Goal: Find specific page/section: Find specific page/section

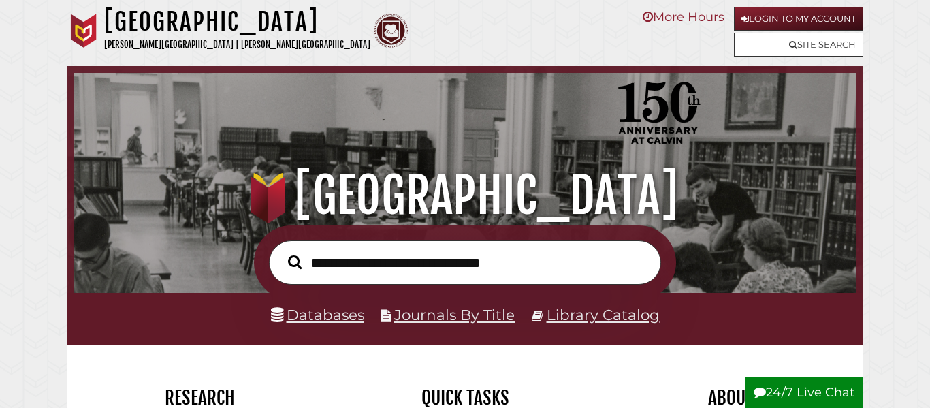
scroll to position [259, 776]
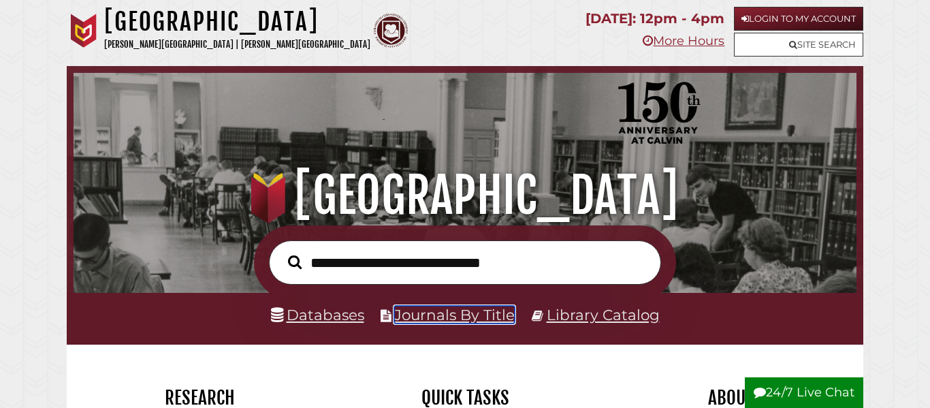
click at [481, 313] on link "Journals By Title" at bounding box center [454, 315] width 120 height 18
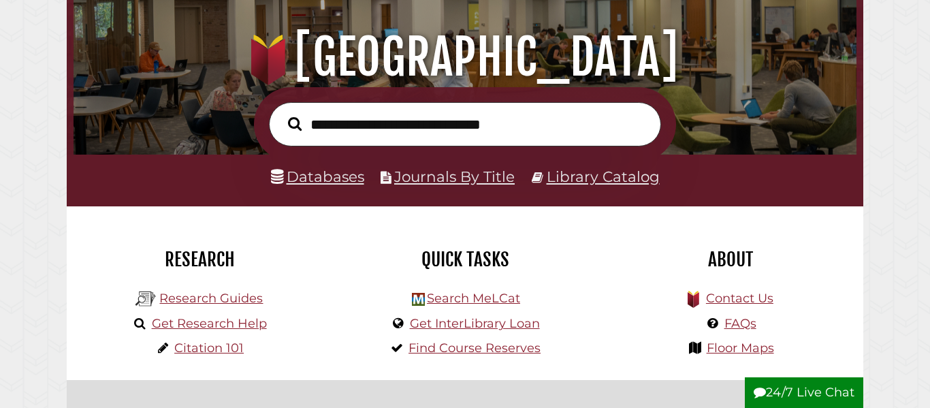
scroll to position [140, 0]
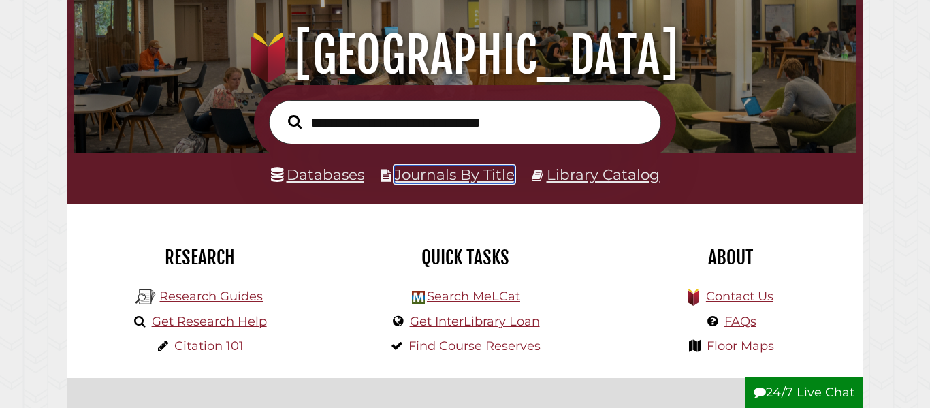
click at [460, 172] on link "Journals By Title" at bounding box center [454, 174] width 120 height 18
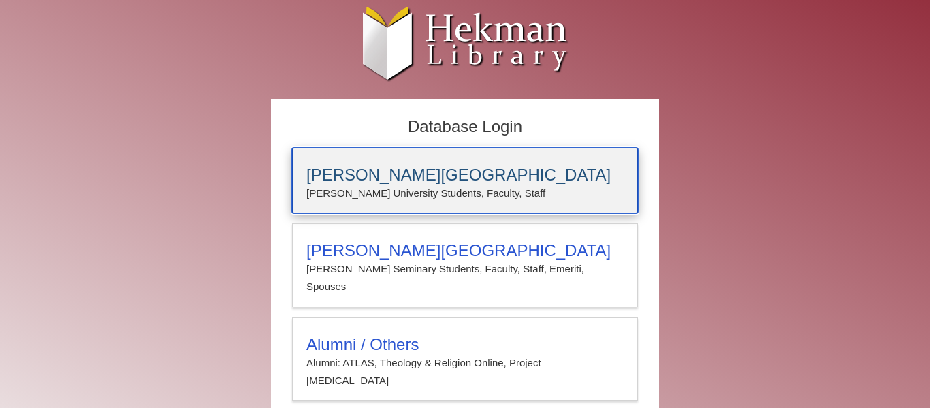
click at [481, 199] on p "Calvin University Students, Faculty, Staff" at bounding box center [464, 193] width 317 height 18
